Goal: Browse casually

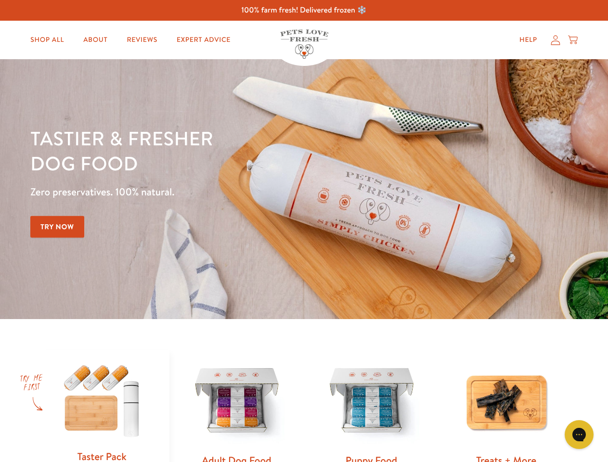
click at [304, 231] on div "Tastier & fresher dog food Zero preservatives. 100% natural. Try Now" at bounding box center [212, 189] width 365 height 127
click at [579, 435] on icon "Gorgias live chat" at bounding box center [578, 434] width 9 height 9
